Goal: Check status: Check status

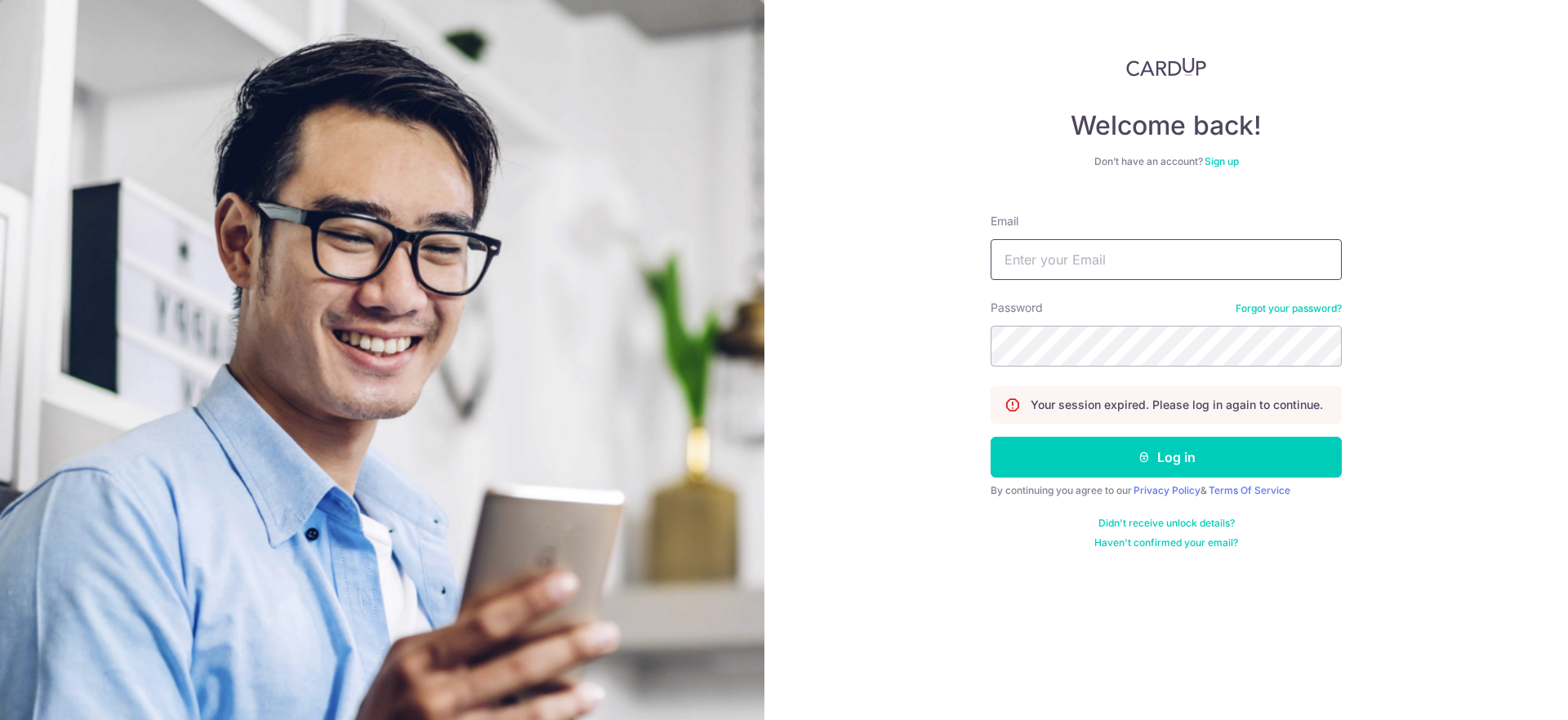
click at [1062, 278] on input "Email" at bounding box center [1166, 260] width 351 height 41
type input "[EMAIL_ADDRESS][DOMAIN_NAME]"
click at [990, 437] on button "Log in" at bounding box center [1166, 457] width 351 height 41
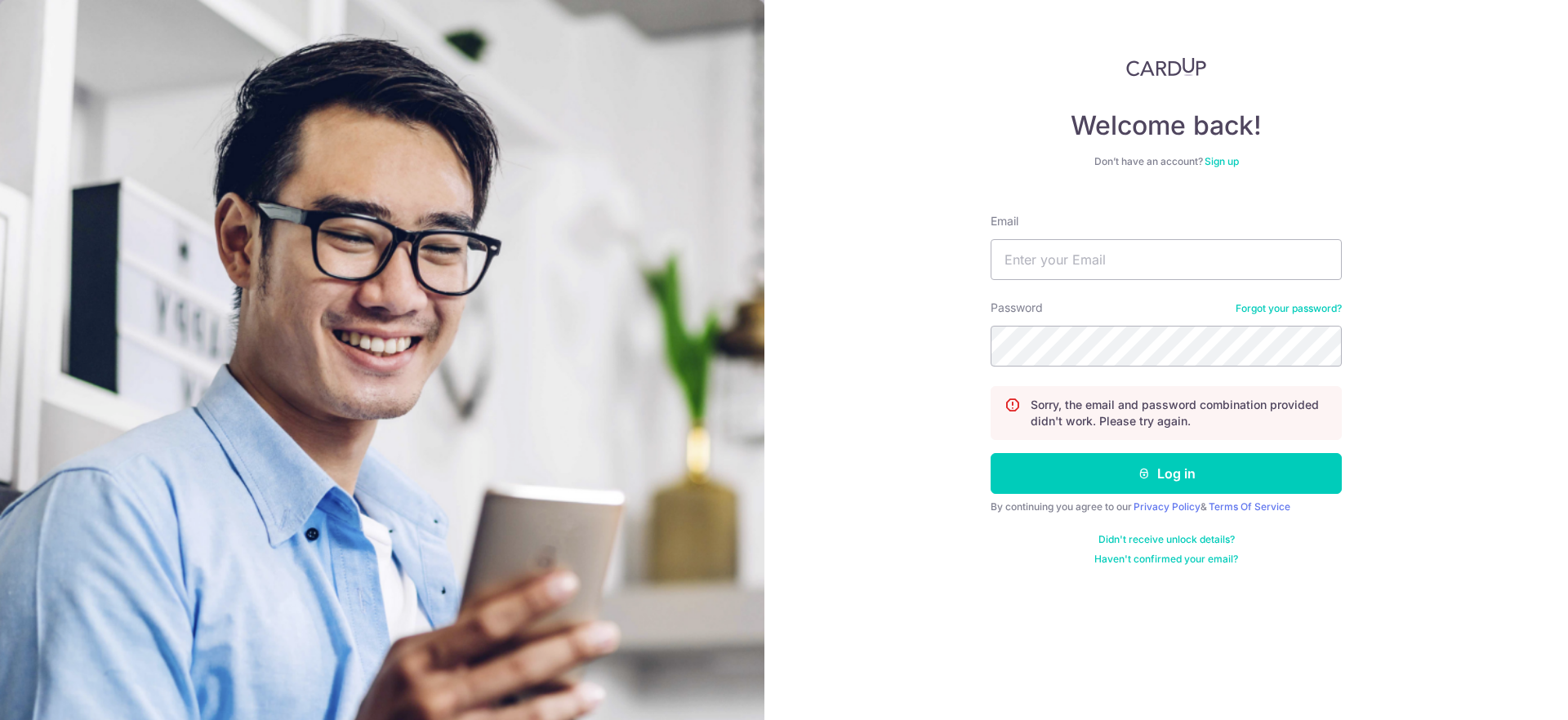
click at [1044, 281] on form "Email Password Forgot your password? Sorry, the email and password combination …" at bounding box center [1166, 384] width 351 height 365
click at [1053, 266] on input "Email" at bounding box center [1166, 260] width 351 height 41
type input "[EMAIL_ADDRESS][DOMAIN_NAME]"
click at [1097, 261] on input "[EMAIL_ADDRESS][DOMAIN_NAME]" at bounding box center [1166, 260] width 351 height 41
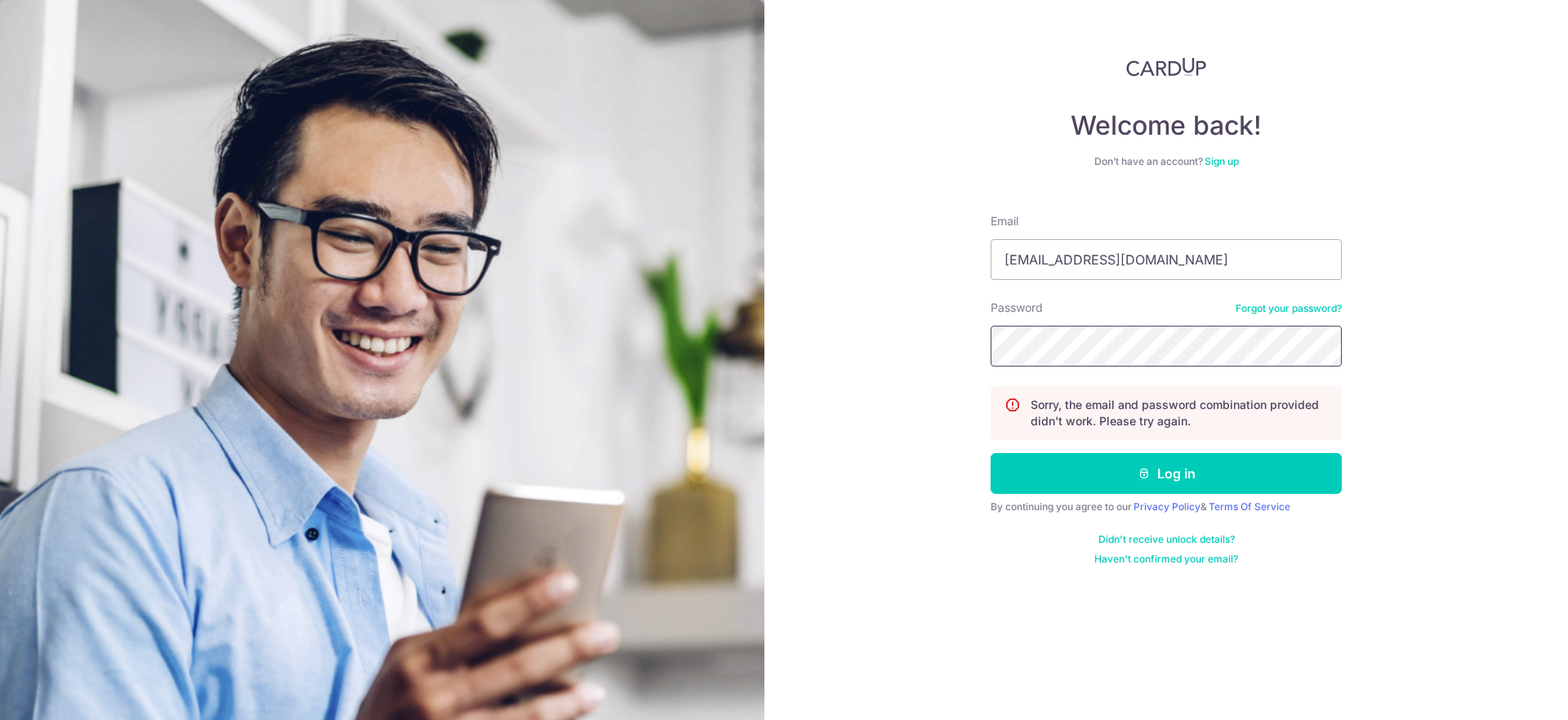
click at [990, 454] on button "Log in" at bounding box center [1166, 474] width 351 height 41
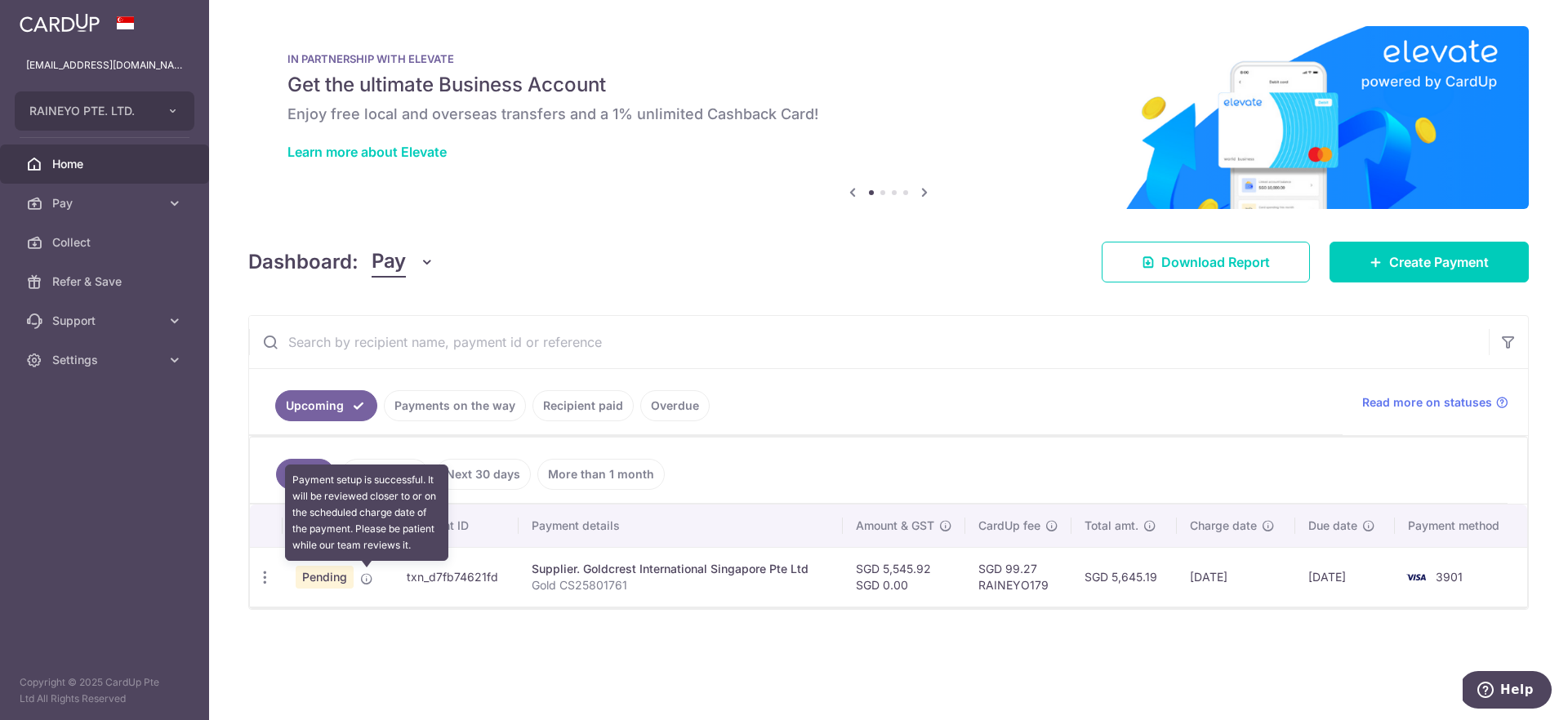
click at [369, 584] on icon at bounding box center [367, 579] width 13 height 13
click at [530, 579] on td "Supplier. Goldcrest International Singapore Pte Ltd Gold CS25801761" at bounding box center [680, 577] width 323 height 60
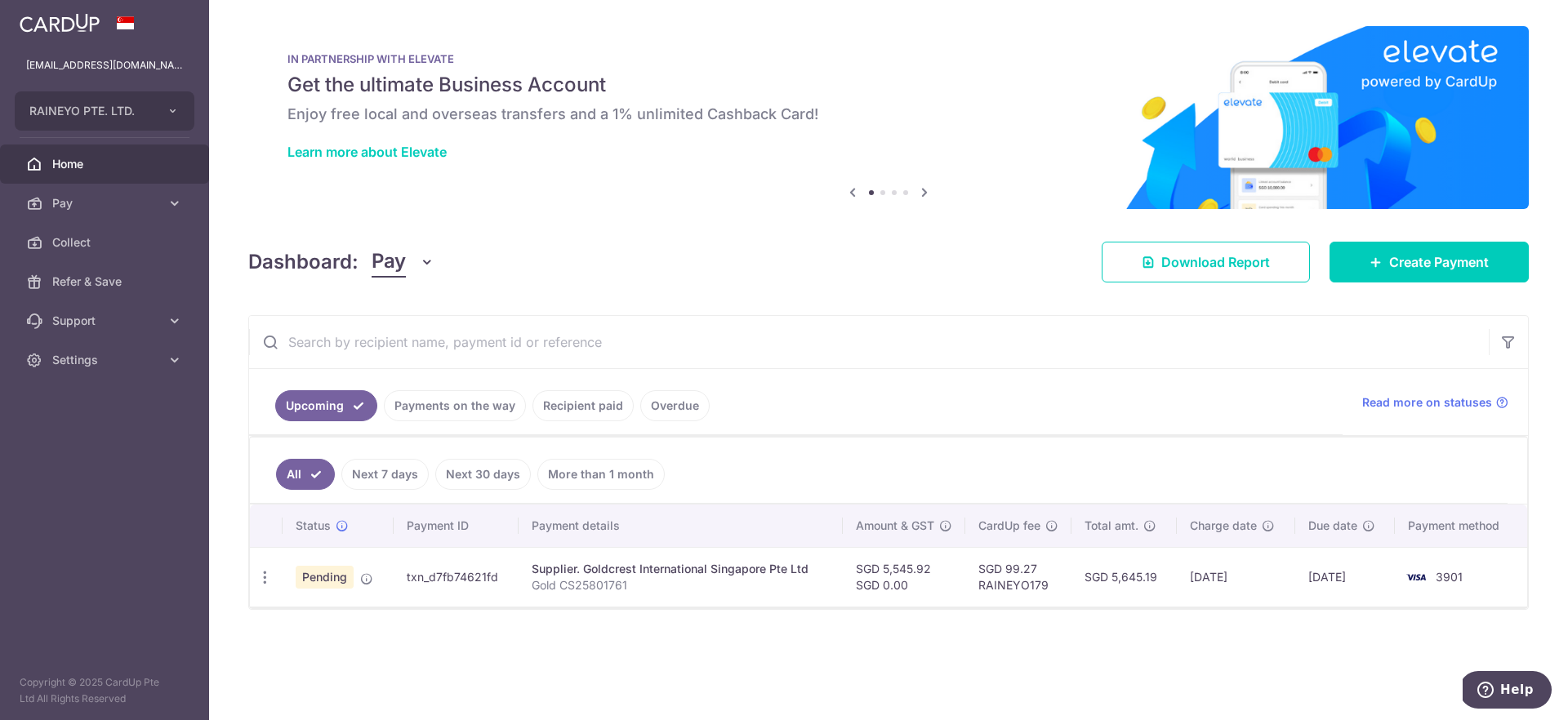
click at [333, 573] on span "Pending" at bounding box center [324, 577] width 58 height 23
click at [342, 533] on div "Status" at bounding box center [337, 526] width 85 height 17
click at [342, 526] on icon at bounding box center [342, 526] width 13 height 13
